Goal: Find specific page/section: Find specific page/section

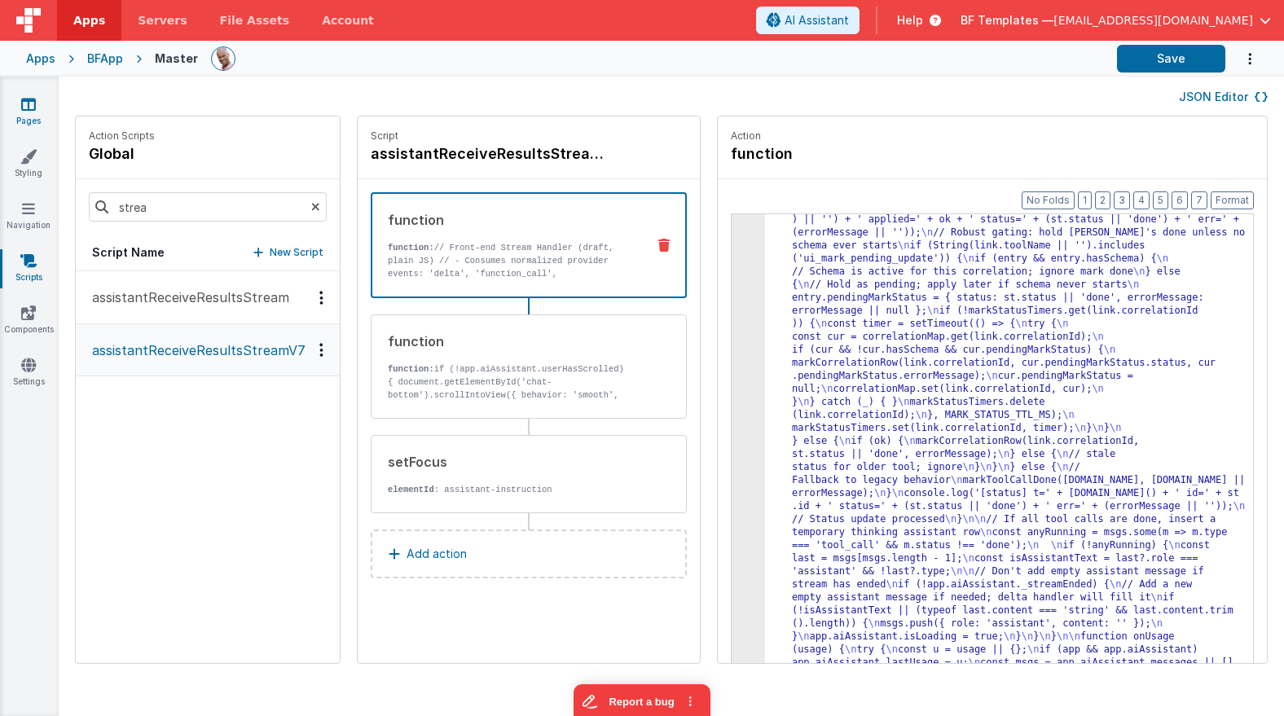
click at [19, 112] on link "Pages" at bounding box center [28, 112] width 59 height 33
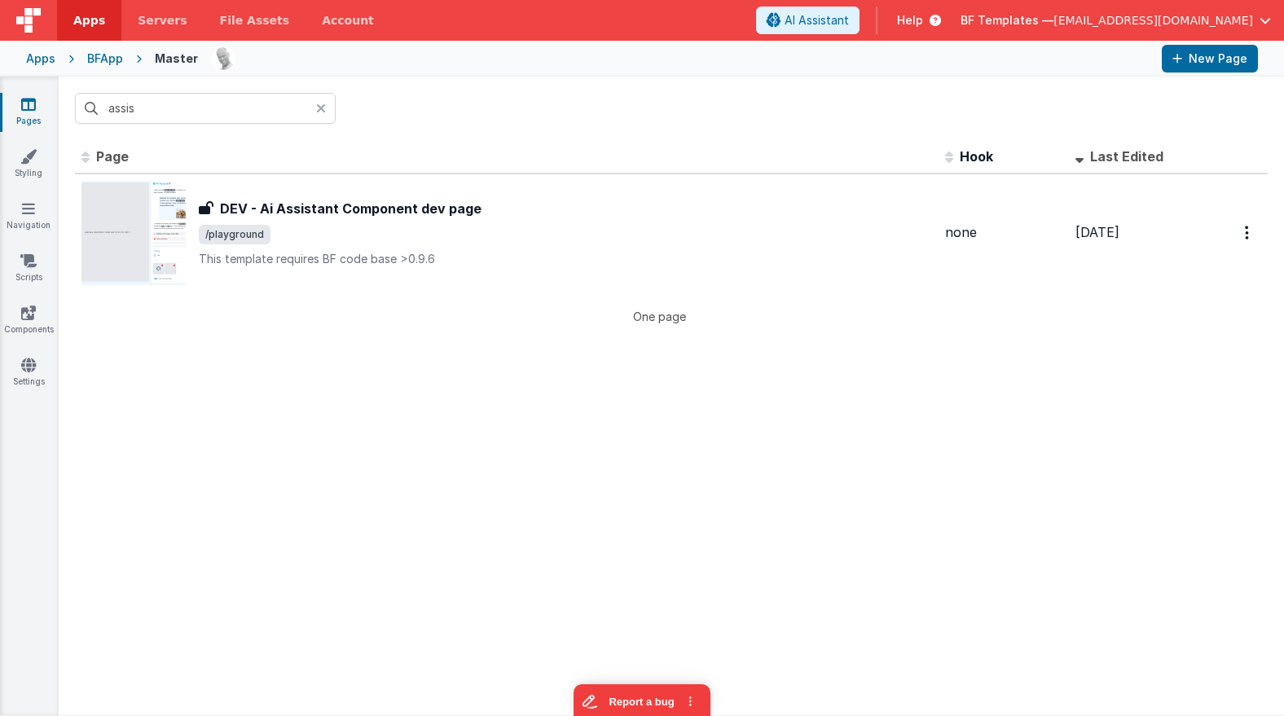
drag, startPoint x: 318, startPoint y: 108, endPoint x: 402, endPoint y: 106, distance: 84.8
click at [318, 108] on icon at bounding box center [321, 108] width 10 height 13
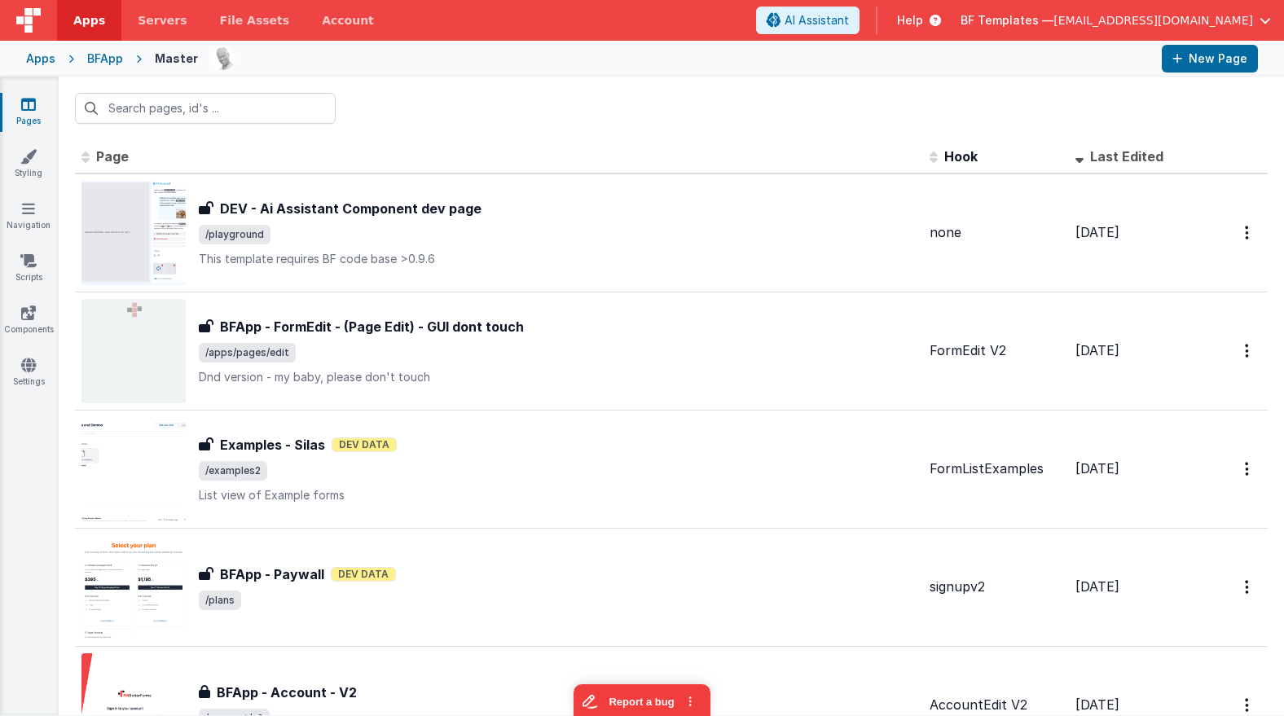
click at [637, 105] on div at bounding box center [671, 109] width 1225 height 64
